Goal: Task Accomplishment & Management: Use online tool/utility

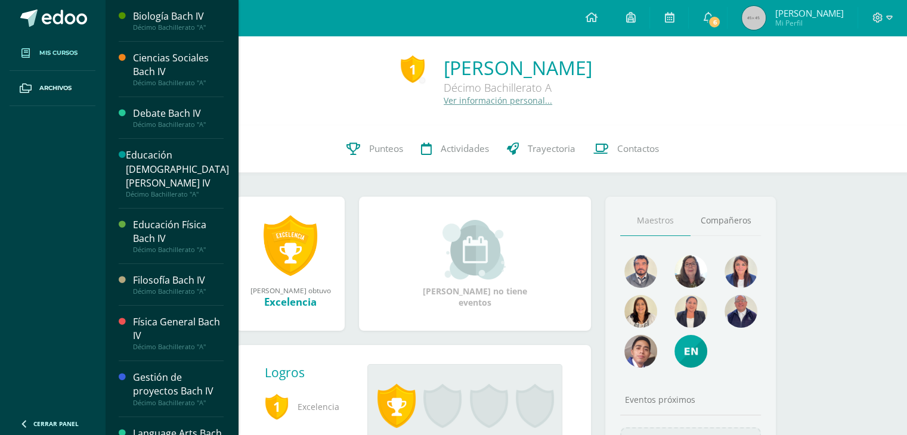
click at [55, 46] on link "Mis cursos" at bounding box center [53, 53] width 86 height 35
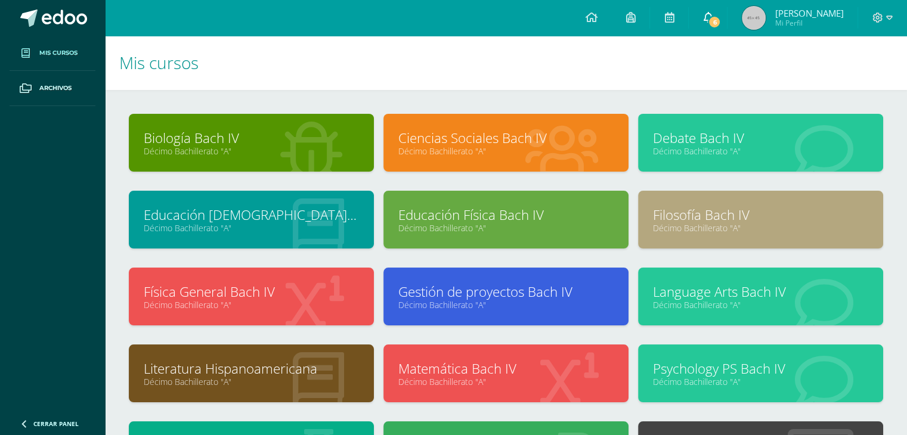
click at [712, 14] on icon at bounding box center [708, 17] width 10 height 11
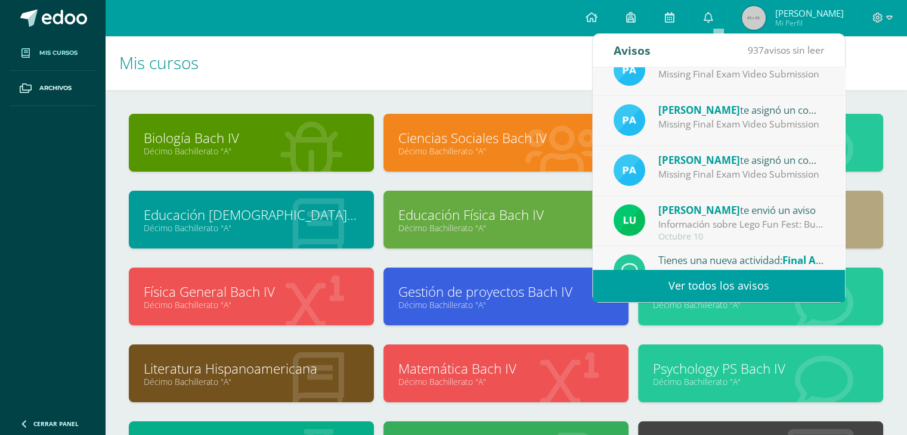
scroll to position [179, 0]
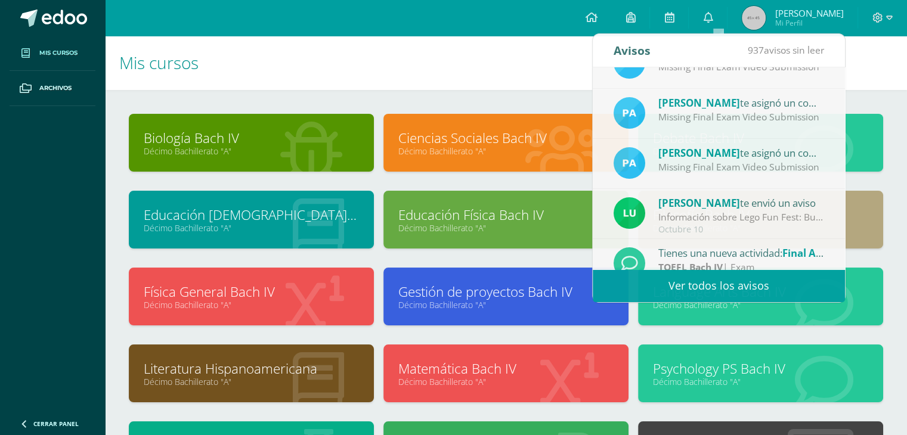
click at [554, 67] on h1 "Mis cursos" at bounding box center [505, 63] width 773 height 54
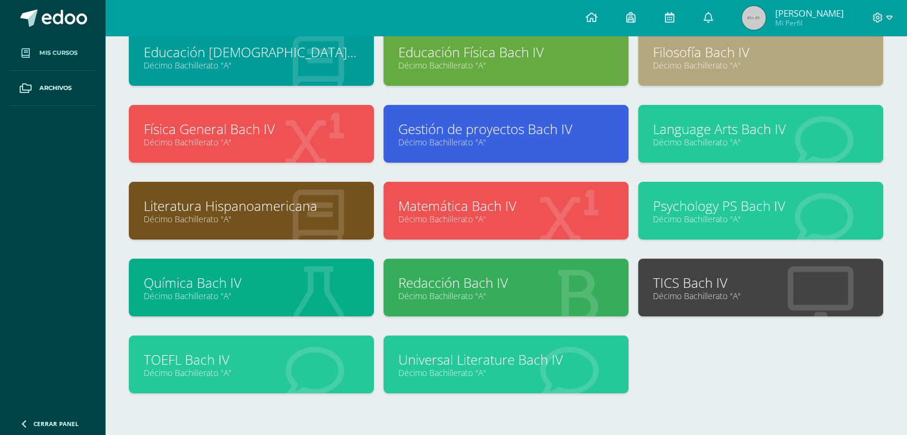
scroll to position [99, 0]
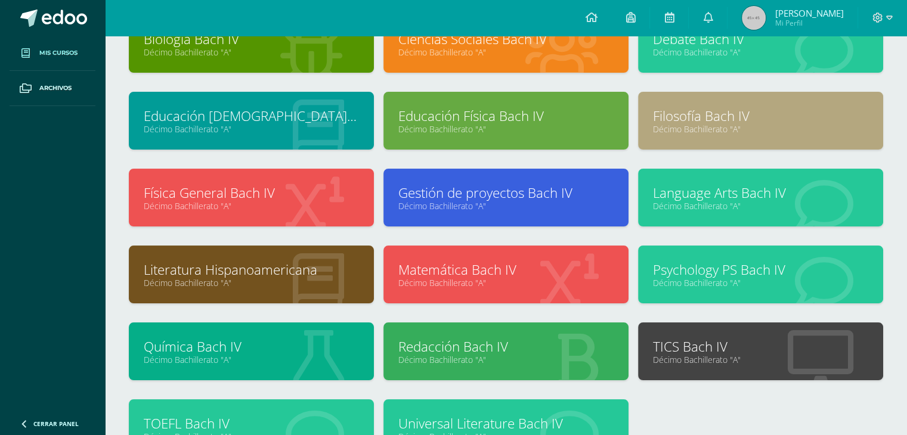
click at [689, 193] on link "Language Arts Bach IV" at bounding box center [760, 193] width 215 height 18
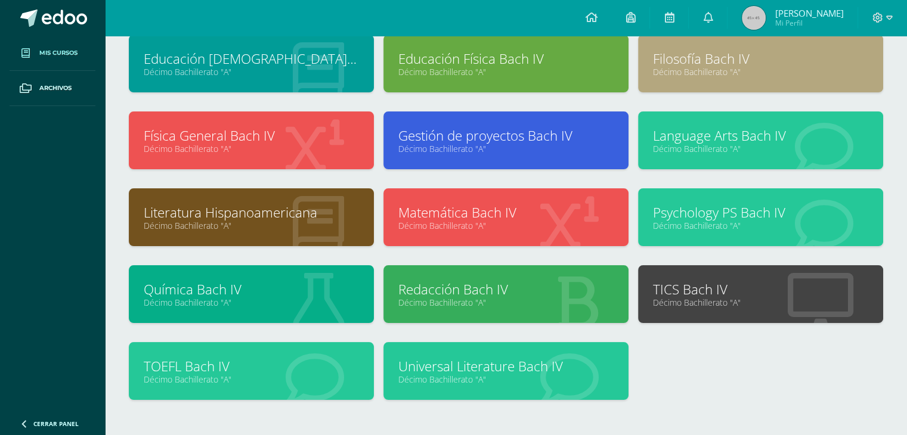
scroll to position [218, 0]
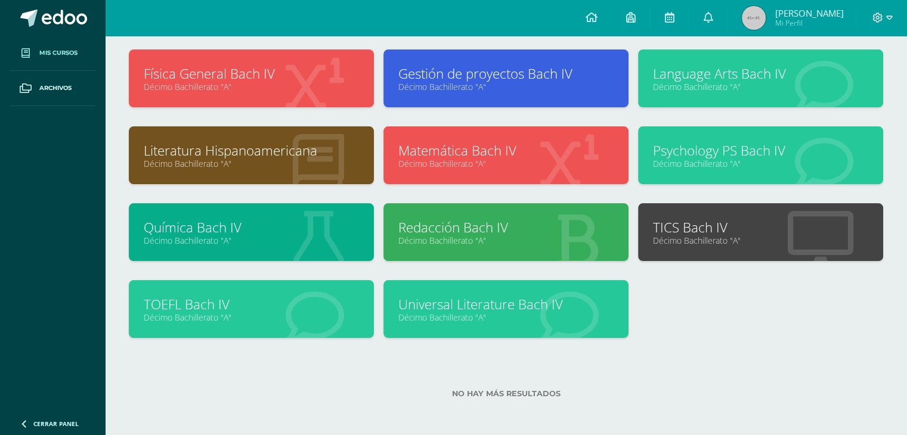
click at [471, 306] on link "Universal Literature Bach IV" at bounding box center [505, 304] width 215 height 18
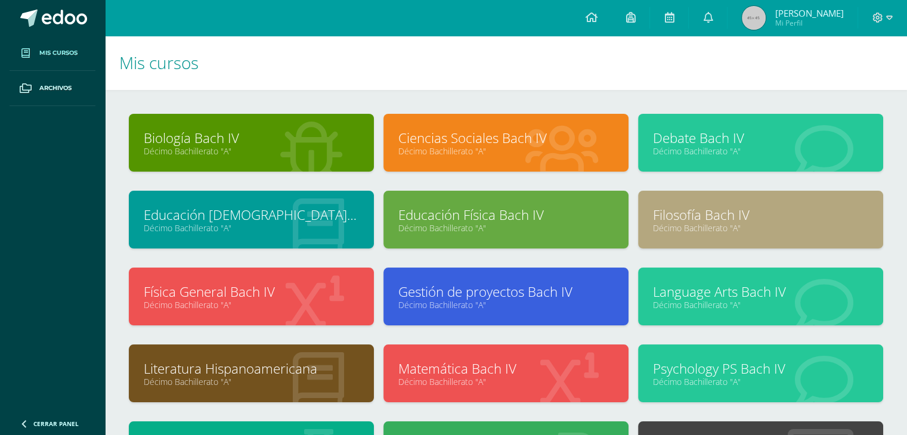
scroll to position [0, 0]
click at [753, 370] on link "Psychology PS Bach IV" at bounding box center [760, 368] width 215 height 18
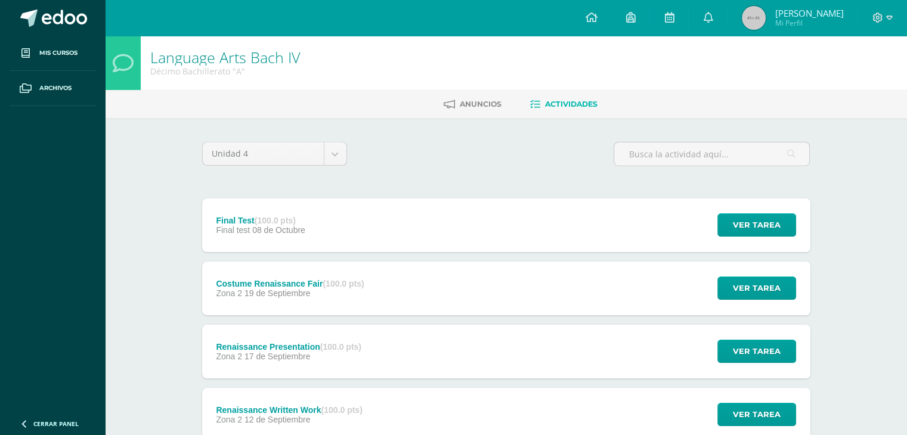
click at [325, 221] on div "Final Test (100.0 pts) Final test 08 de Octubre Ver tarea Final Test Language A…" at bounding box center [506, 225] width 608 height 54
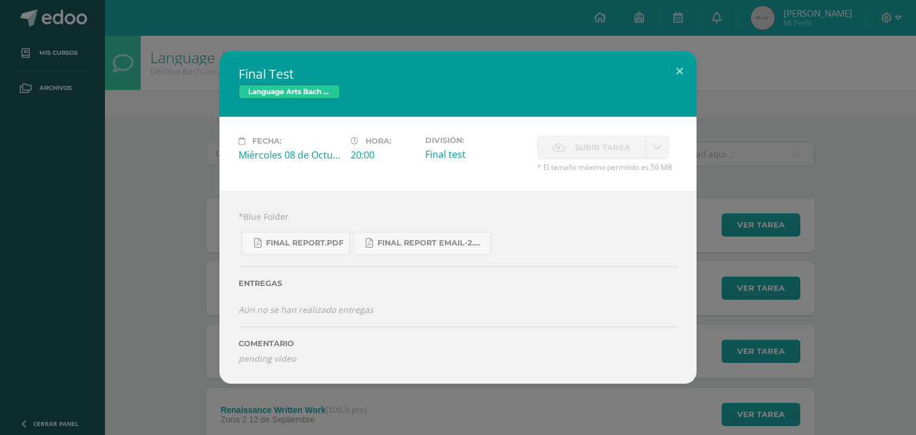
click at [613, 141] on span "Subir tarea" at bounding box center [602, 147] width 55 height 22
click at [214, 16] on div "Final Test Language Arts Bach IV Fecha: Miércoles 08 de Octubre Hora: 20:00 Div…" at bounding box center [458, 217] width 916 height 435
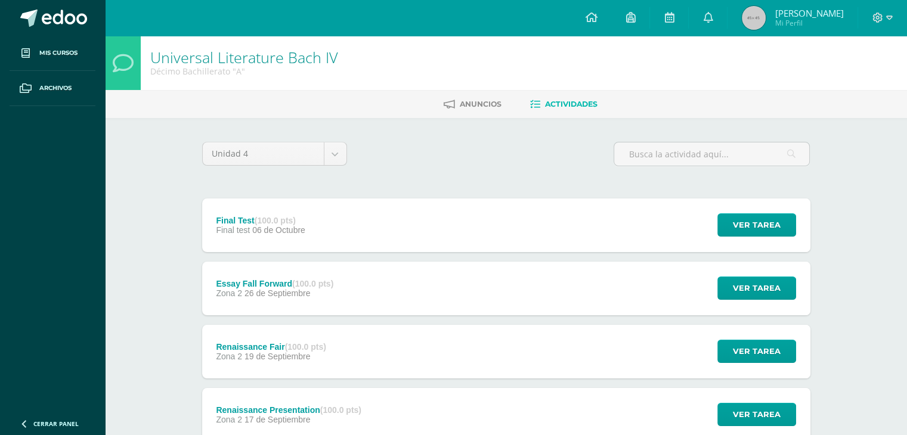
click at [334, 219] on div "Final Test (100.0 pts) Final test [DATE] Ver tarea Final Test Universal Literat…" at bounding box center [506, 225] width 608 height 54
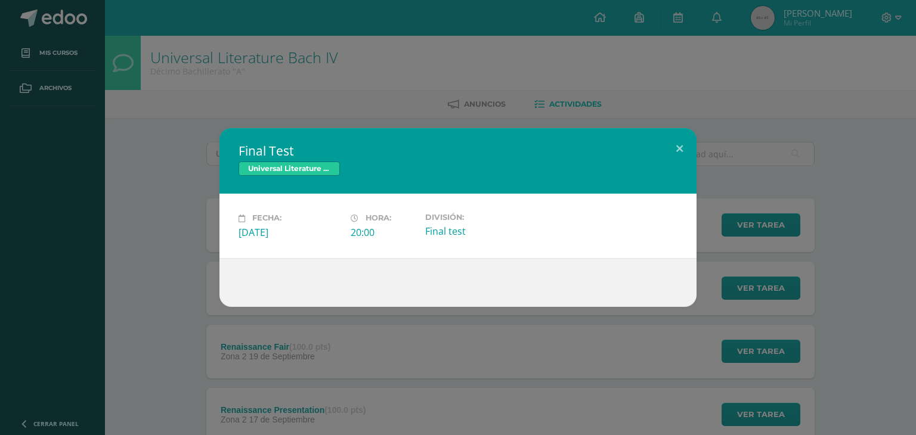
click at [211, 209] on div "Final Test Universal Literature [PERSON_NAME] IV Fecha: [DATE] Hora: 20:00 Divi…" at bounding box center [458, 217] width 906 height 178
